Goal: Communication & Community: Answer question/provide support

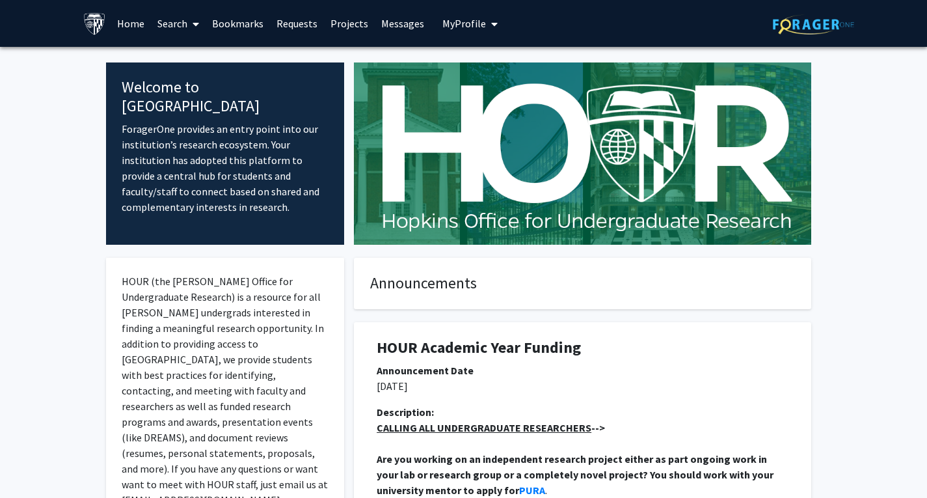
scroll to position [646, 0]
click at [395, 16] on link "Messages" at bounding box center [403, 24] width 56 height 46
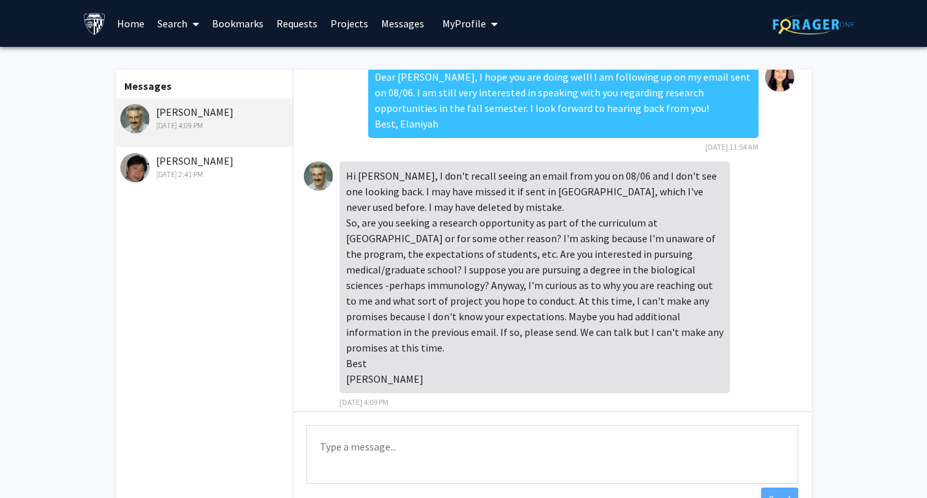
click at [178, 160] on div "[PERSON_NAME] [DATE] 2:41 PM" at bounding box center [205, 166] width 170 height 27
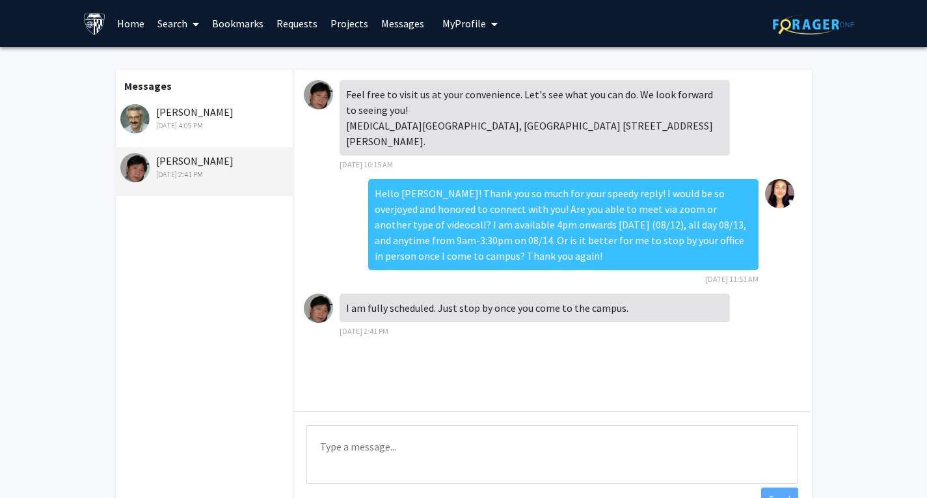
click at [174, 111] on div "[PERSON_NAME] [DATE] 4:09 PM" at bounding box center [205, 117] width 170 height 27
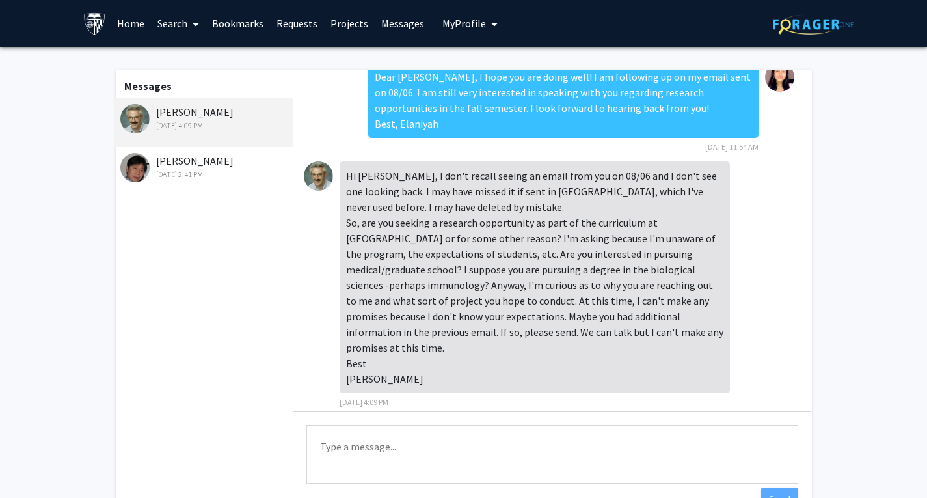
click at [169, 167] on div "[PERSON_NAME] [DATE] 2:41 PM" at bounding box center [205, 166] width 170 height 27
